Goal: Task Accomplishment & Management: Use online tool/utility

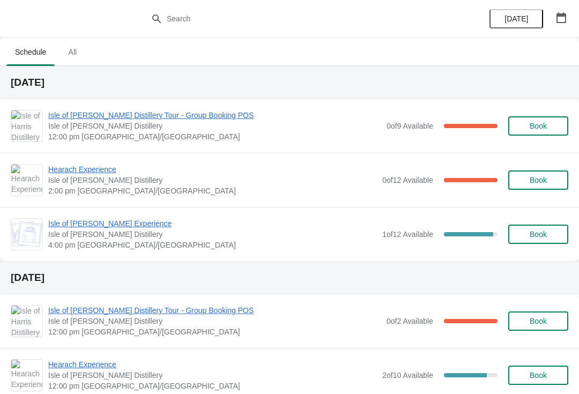
click at [175, 116] on span "Isle of [PERSON_NAME] Distillery Tour - Group Booking POS" at bounding box center [214, 115] width 333 height 11
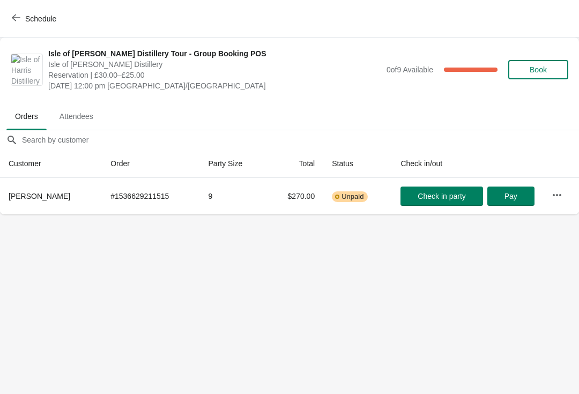
click at [443, 196] on span "Check in party" at bounding box center [442, 196] width 48 height 9
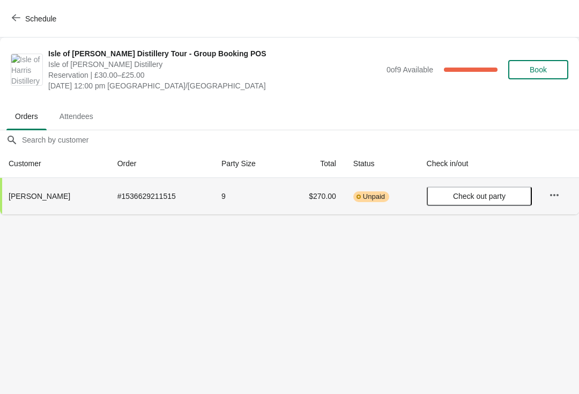
click at [363, 200] on span "Unpaid" at bounding box center [374, 196] width 22 height 9
click at [363, 197] on span "Unpaid" at bounding box center [374, 196] width 22 height 9
click at [363, 200] on span "Unpaid" at bounding box center [374, 196] width 22 height 9
click at [554, 195] on icon "button" at bounding box center [554, 195] width 11 height 11
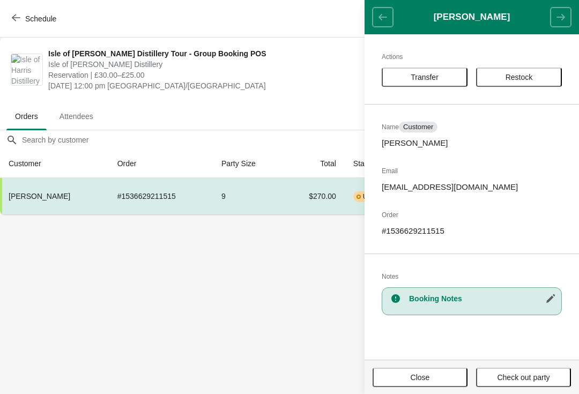
click at [436, 386] on button "Close" at bounding box center [420, 377] width 95 height 19
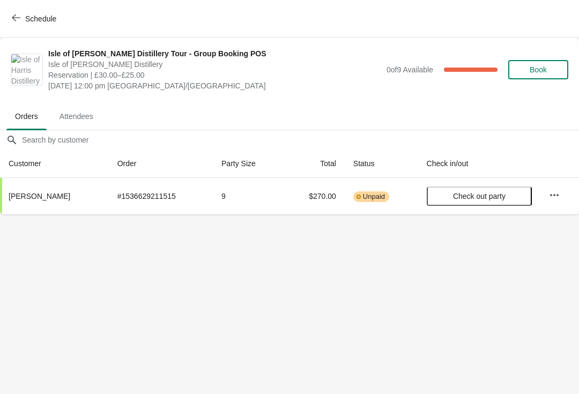
click at [558, 195] on button "button" at bounding box center [554, 194] width 19 height 19
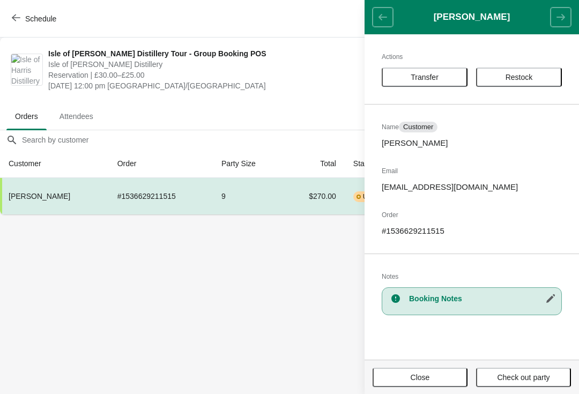
click at [433, 385] on button "Close" at bounding box center [420, 377] width 95 height 19
